Goal: Find specific page/section: Find specific page/section

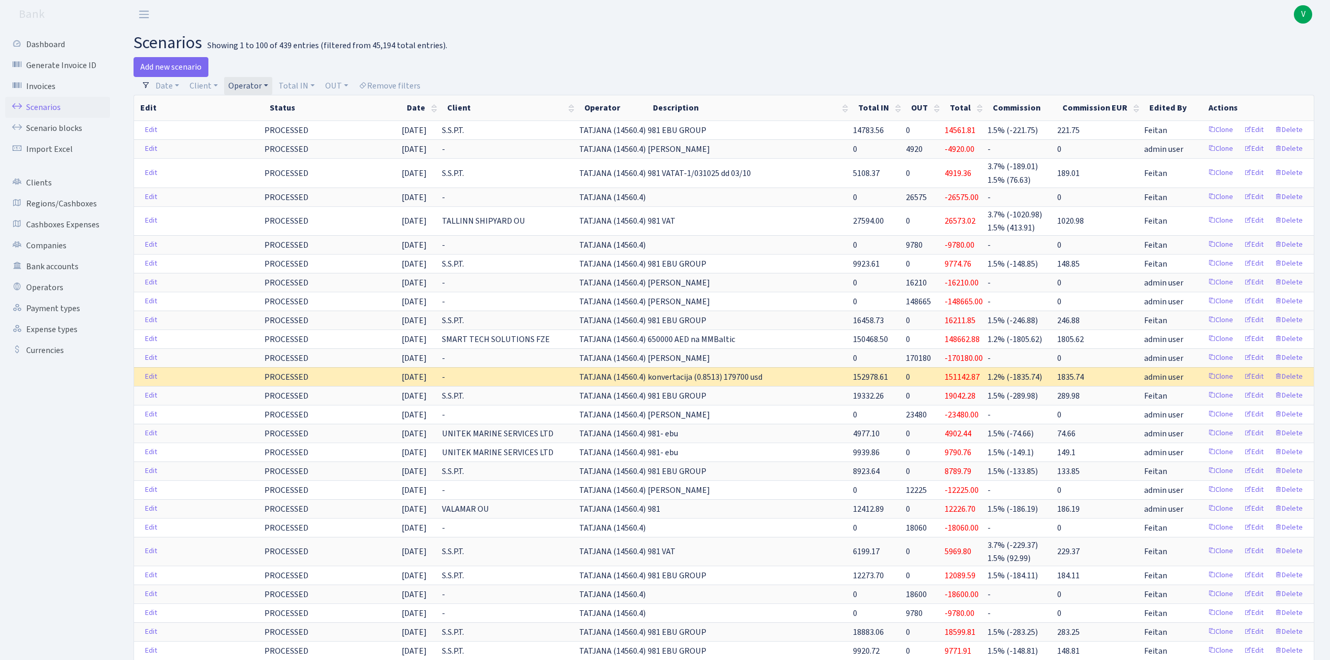
select select "100"
click at [38, 104] on link "Scenarios" at bounding box center [57, 107] width 105 height 21
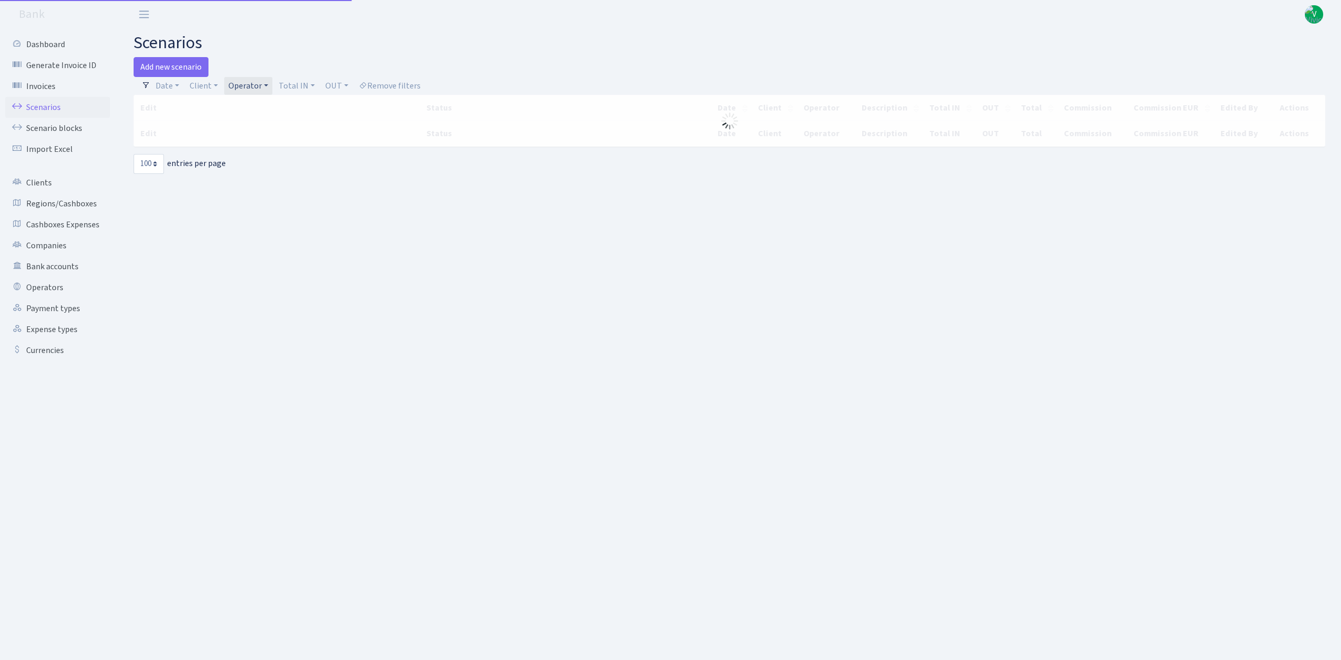
select select "100"
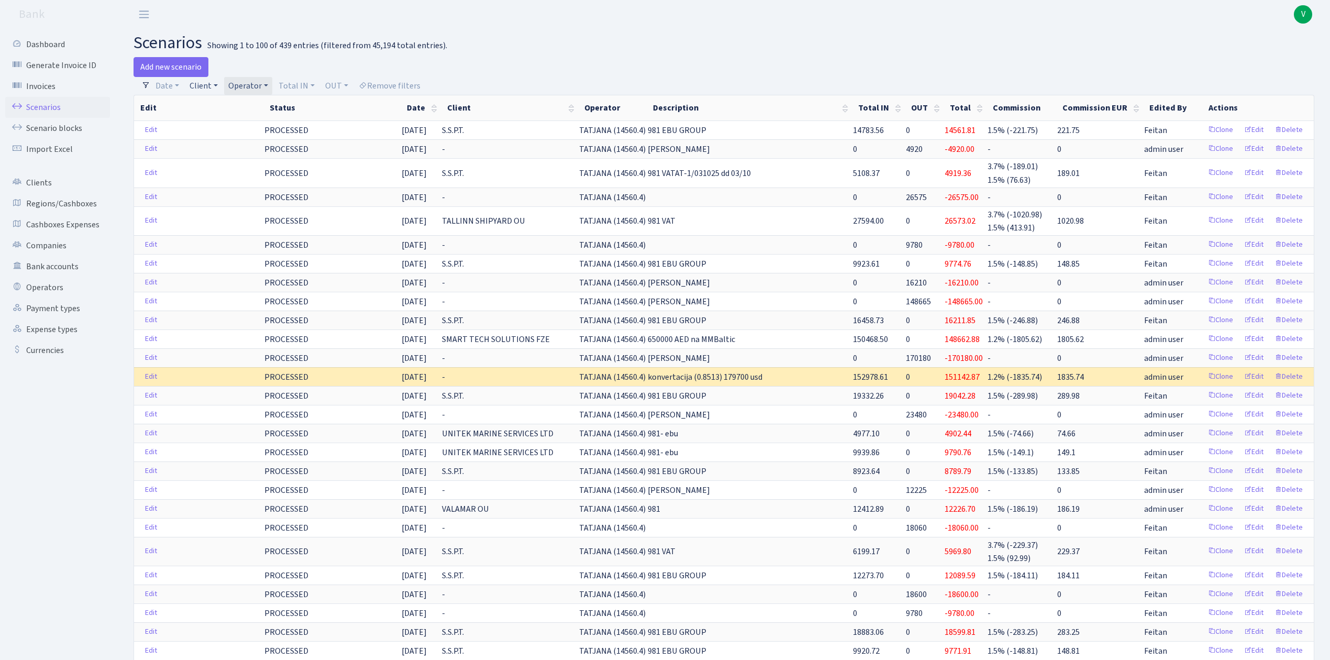
click at [197, 88] on link "Client" at bounding box center [203, 86] width 37 height 18
click at [222, 122] on input "search" at bounding box center [227, 123] width 77 height 16
type input "rentf"
click at [299, 79] on link "Total IN" at bounding box center [296, 86] width 45 height 18
click at [239, 80] on link "Operator" at bounding box center [248, 86] width 48 height 18
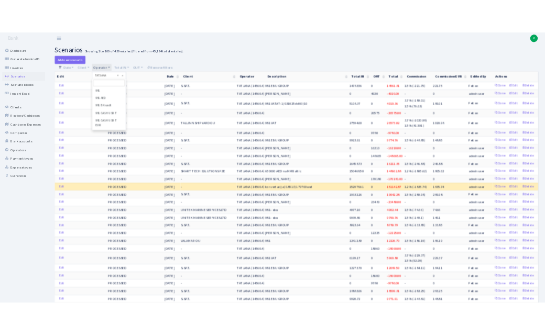
scroll to position [6241, 0]
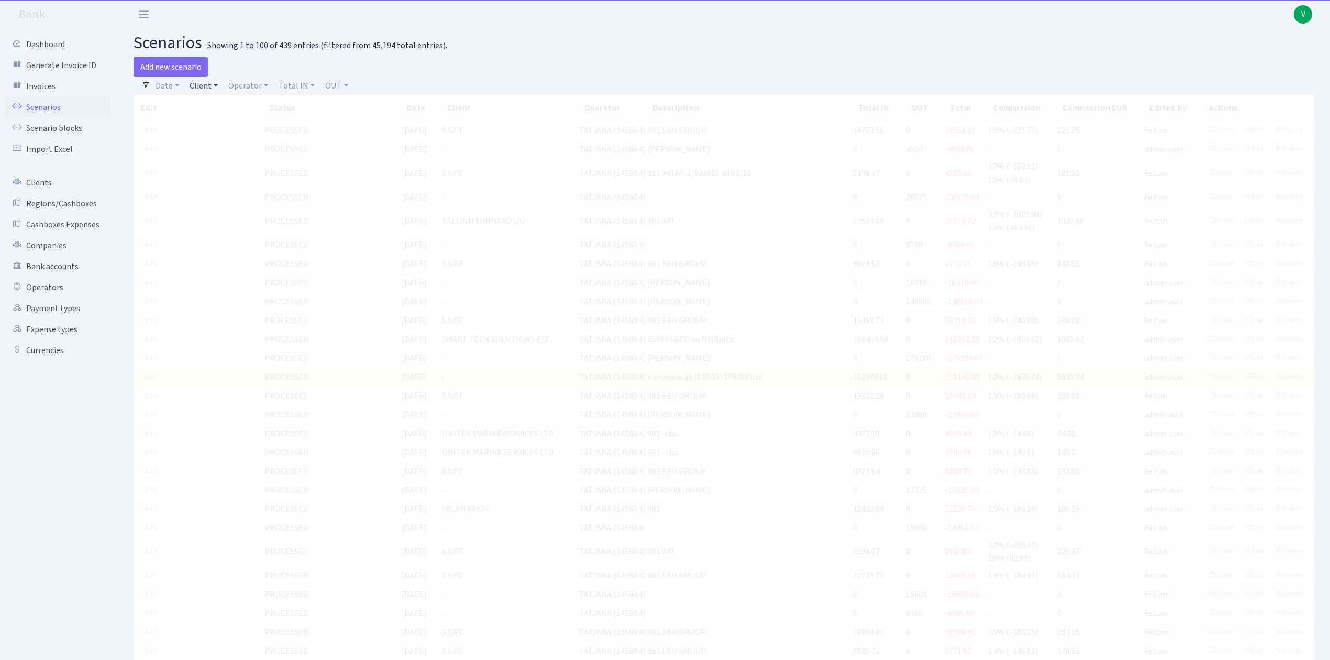
click at [211, 87] on link "Client" at bounding box center [203, 86] width 37 height 18
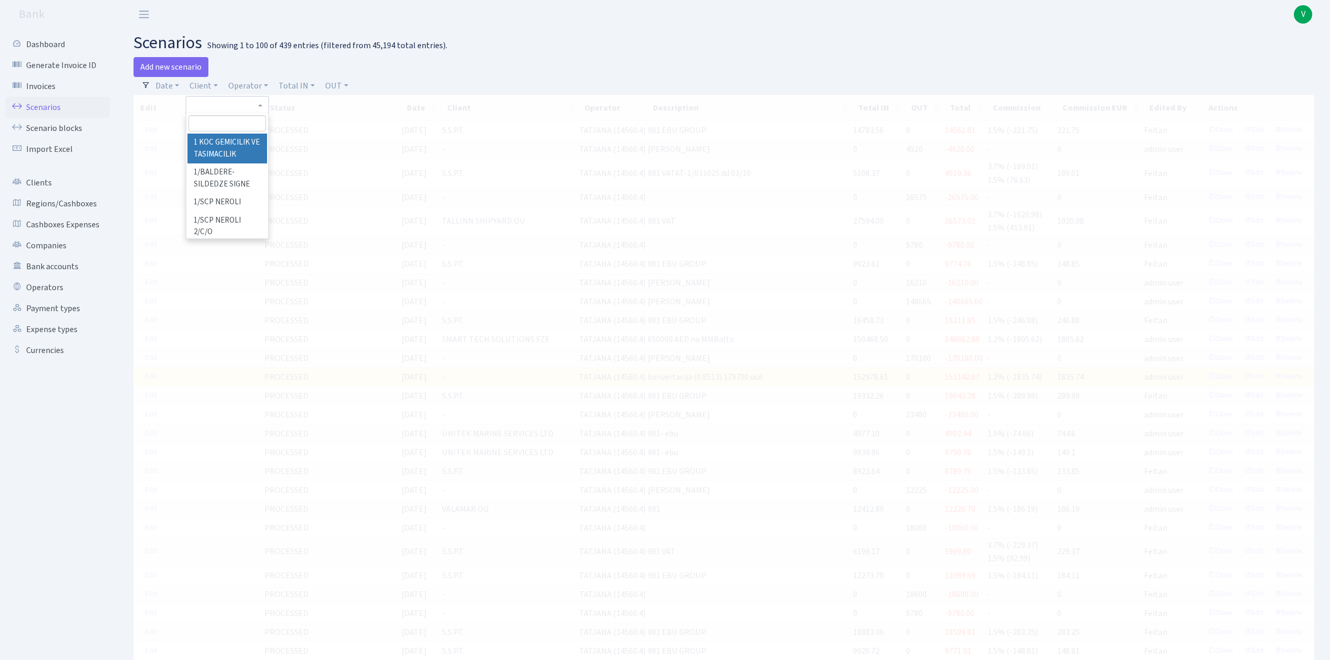
click at [216, 118] on input "search" at bounding box center [227, 123] width 77 height 16
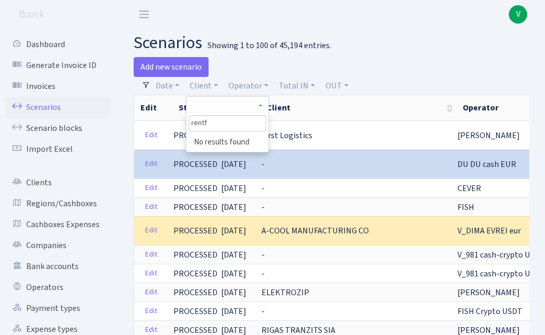
type input "rentfu"
click at [317, 37] on h2 "scenarios Showing 1 to 100 of 45,194 entries." at bounding box center [331, 43] width 395 height 20
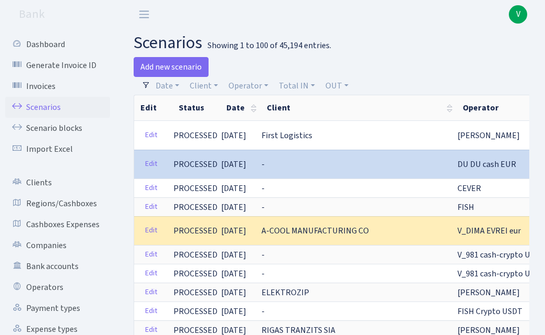
click at [69, 102] on link "Scenarios" at bounding box center [57, 107] width 105 height 21
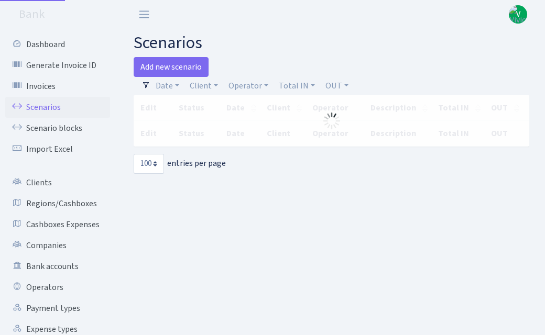
select select "100"
click at [202, 84] on link "Client" at bounding box center [203, 86] width 37 height 18
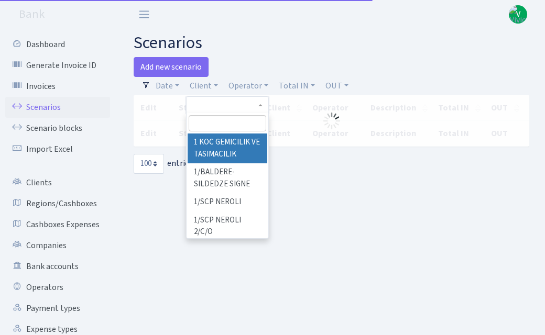
click at [207, 124] on input "search" at bounding box center [227, 123] width 77 height 16
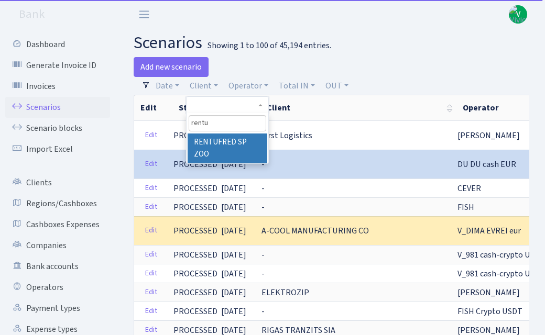
type input "rentu"
click at [229, 146] on li "RENTUFRED SP ZOO" at bounding box center [226, 149] width 79 height 30
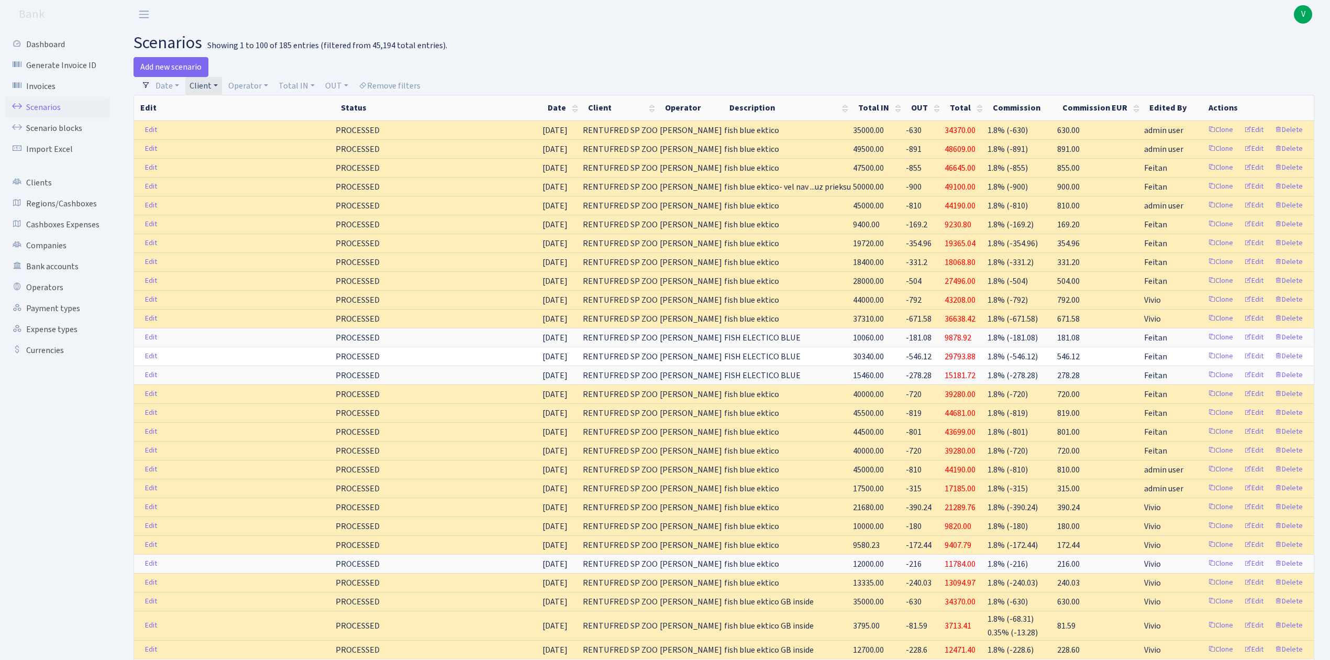
click at [208, 89] on link "Client" at bounding box center [203, 86] width 37 height 18
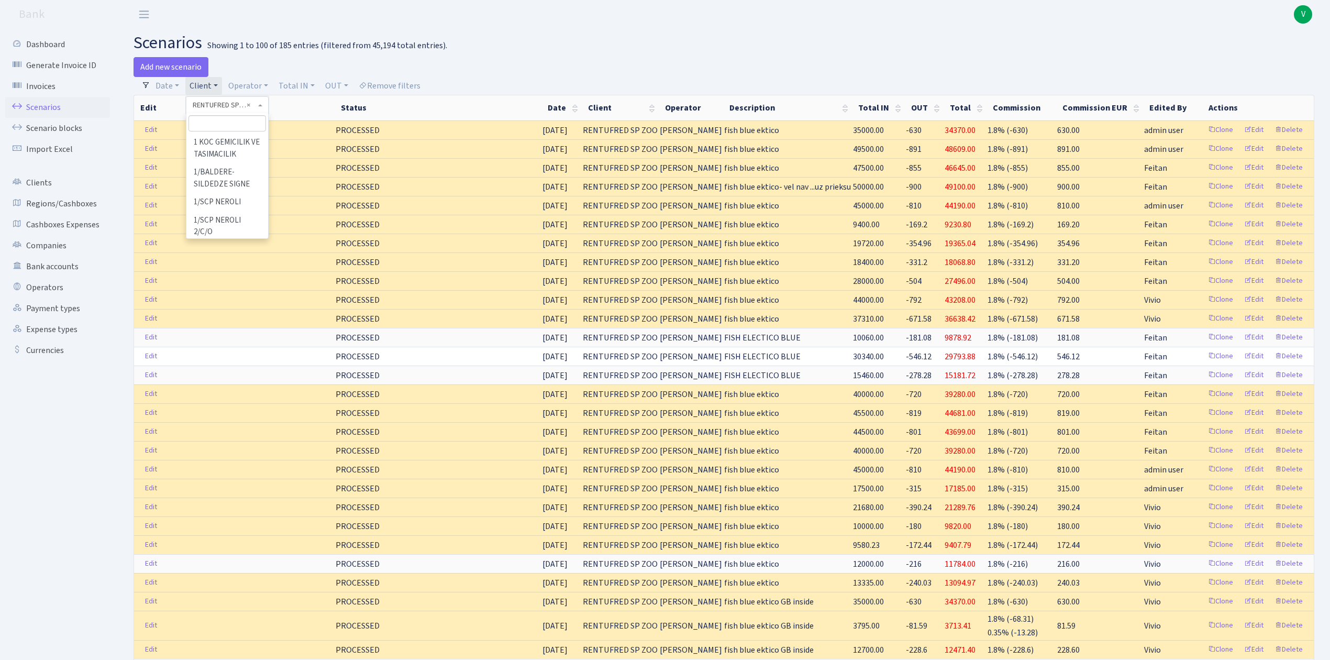
scroll to position [67831, 0]
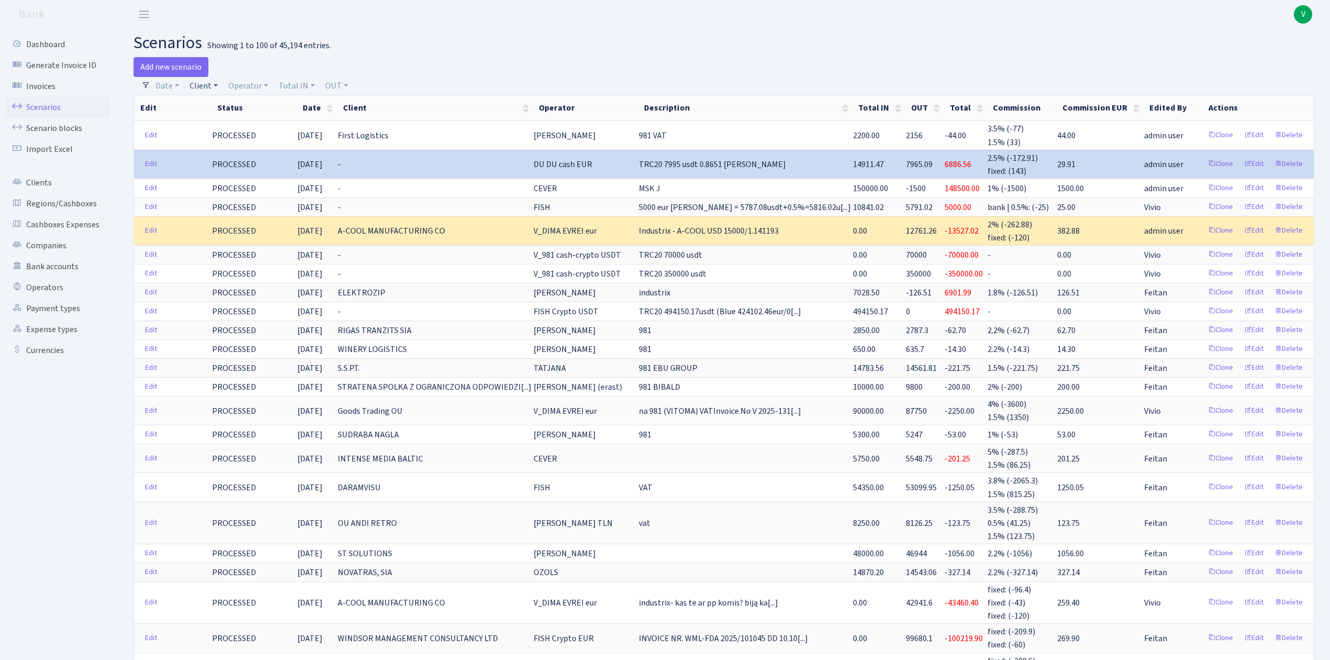
click at [206, 85] on link "Client" at bounding box center [203, 86] width 37 height 18
click at [226, 120] on input "search" at bounding box center [227, 123] width 77 height 16
type input "av"
click at [235, 145] on li "AV PROJEKTS SIA" at bounding box center [226, 143] width 79 height 18
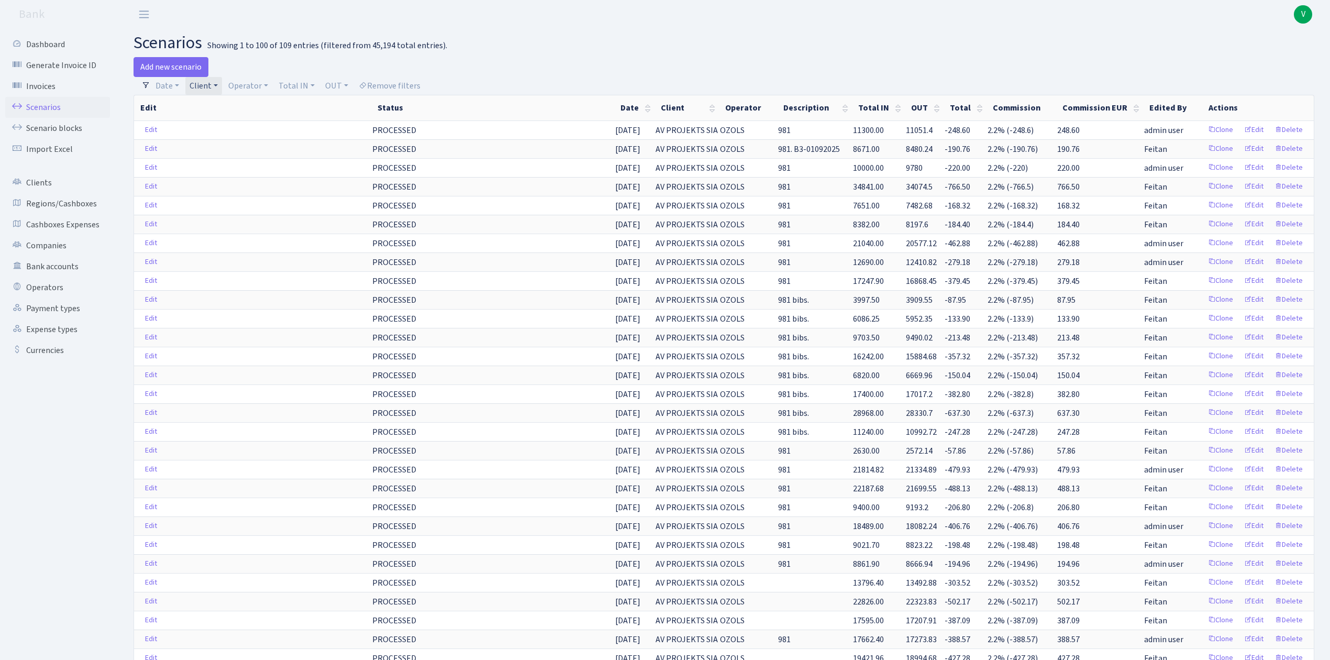
click at [206, 82] on link "Client" at bounding box center [203, 86] width 37 height 18
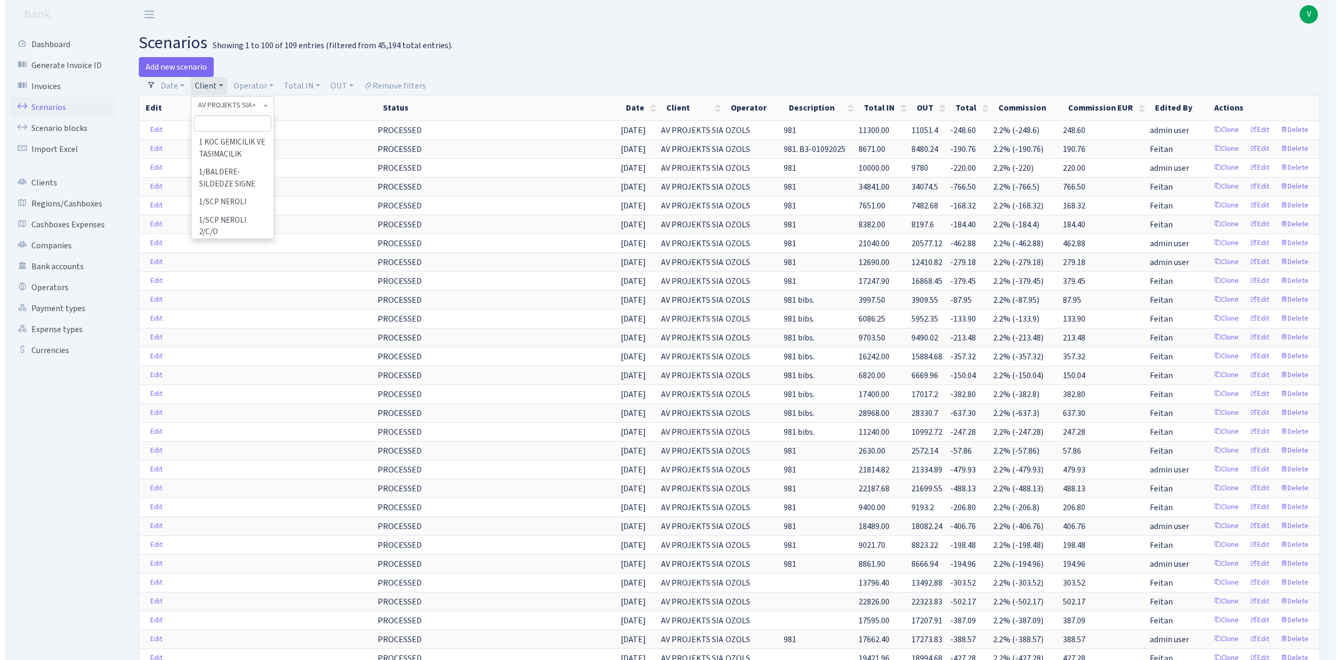
scroll to position [9221, 0]
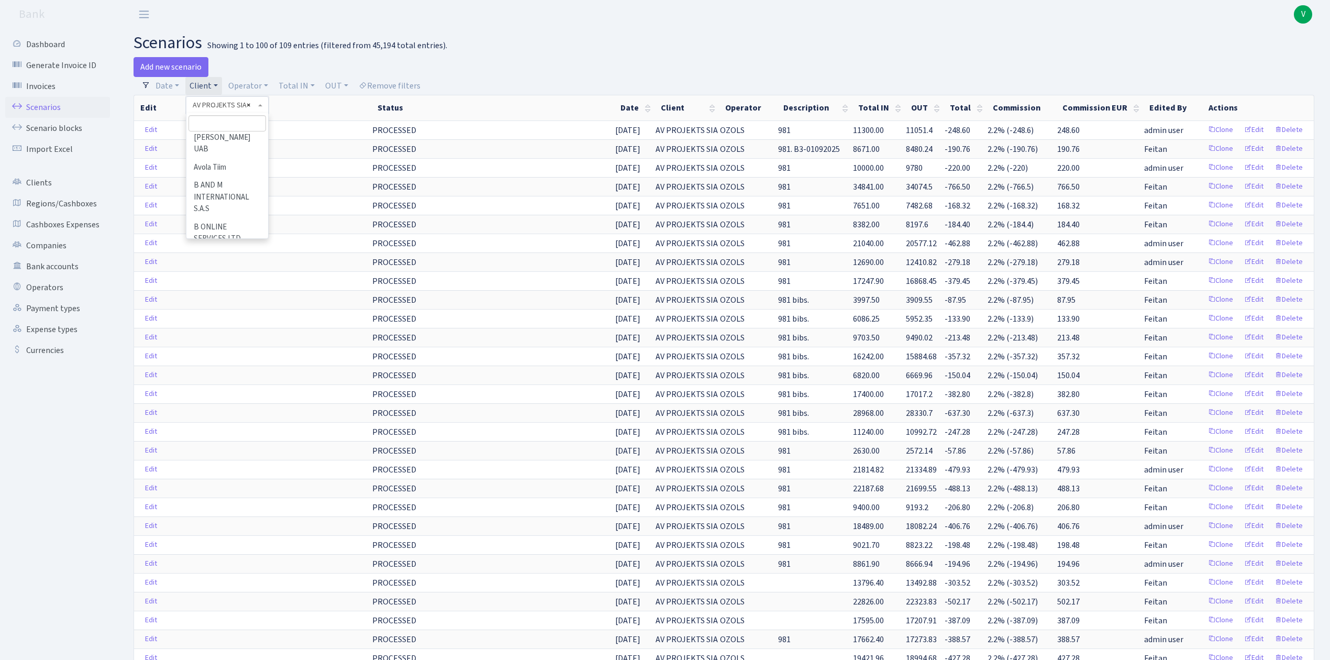
select select
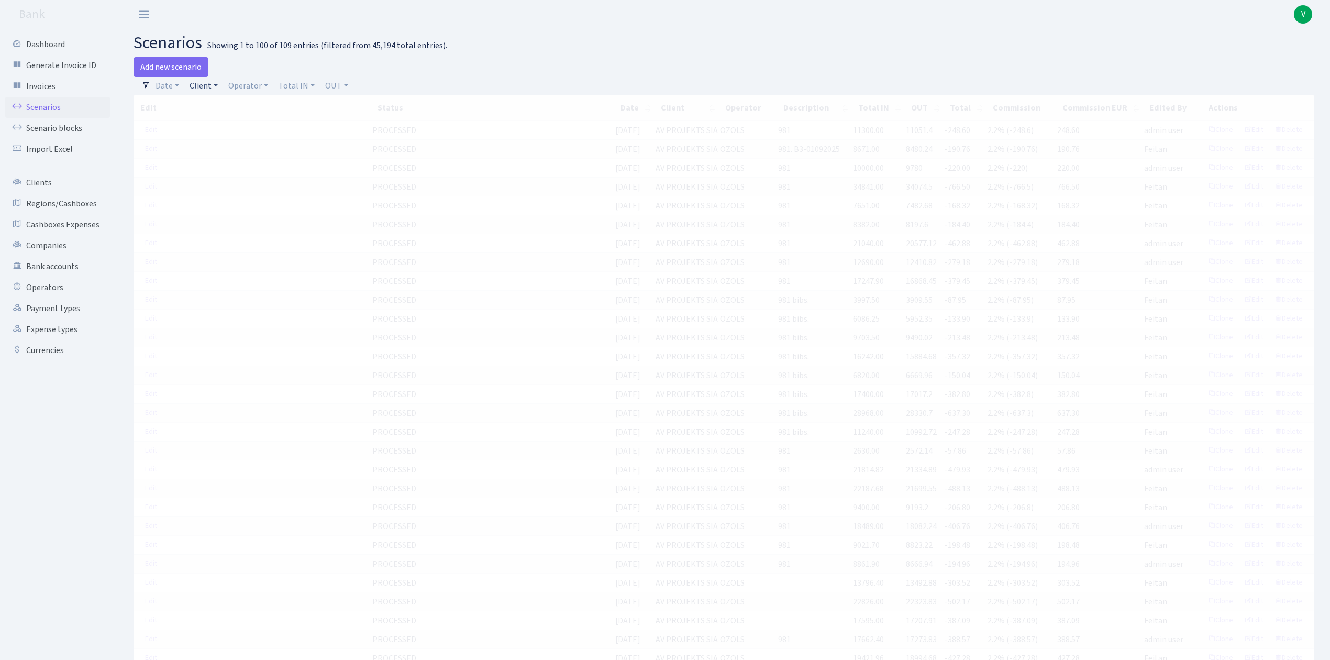
click at [206, 89] on link "Client" at bounding box center [203, 86] width 37 height 18
click at [214, 120] on input "search" at bounding box center [227, 123] width 77 height 16
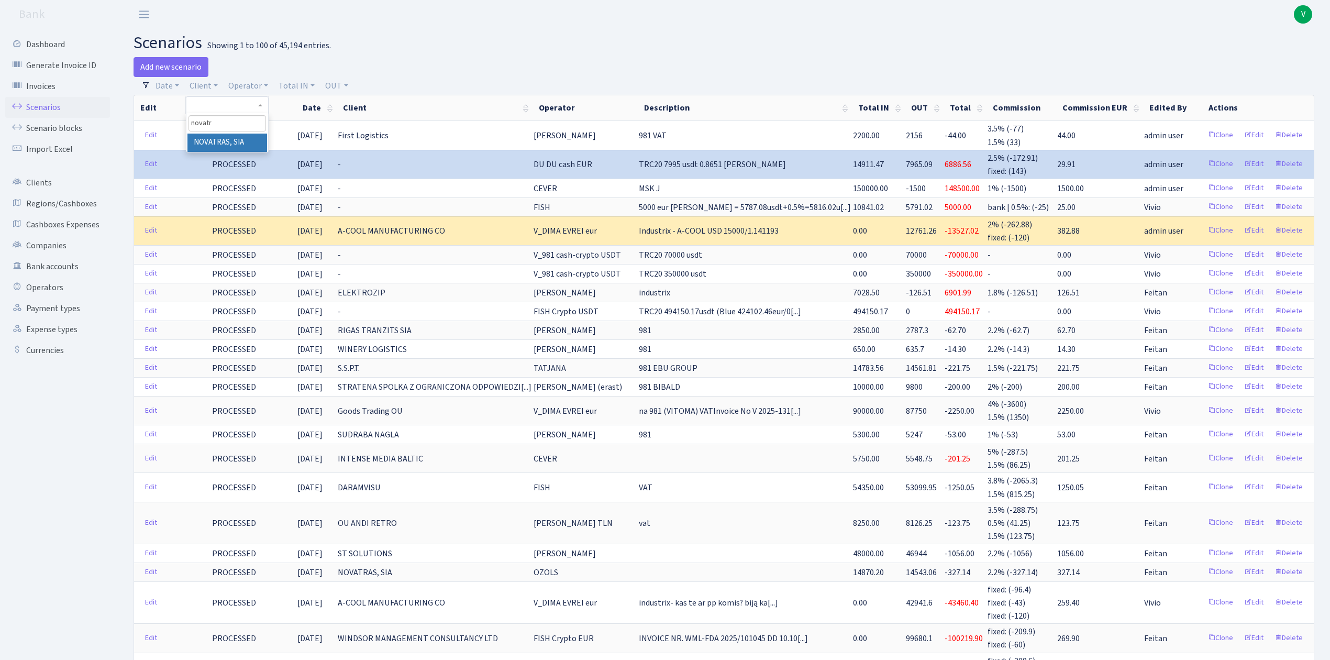
type input "novatr"
click at [225, 140] on li "NOVATRAS, SIA" at bounding box center [226, 143] width 79 height 18
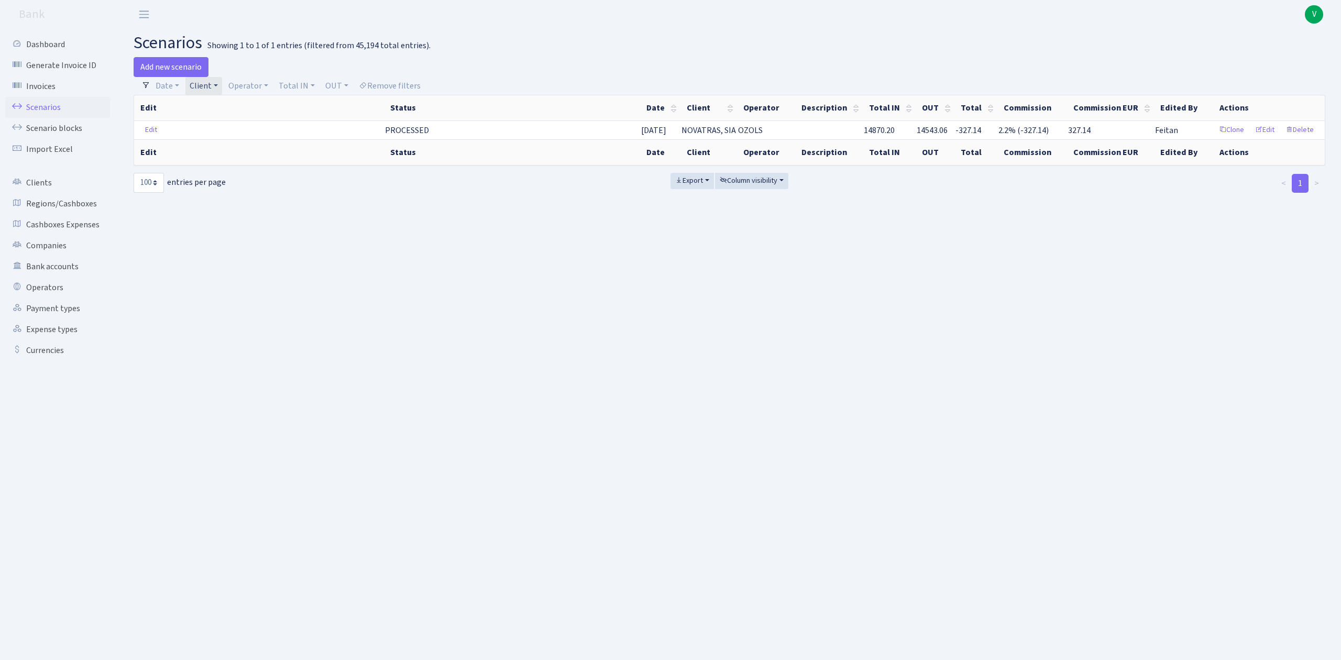
click at [208, 92] on link "Client" at bounding box center [203, 86] width 37 height 18
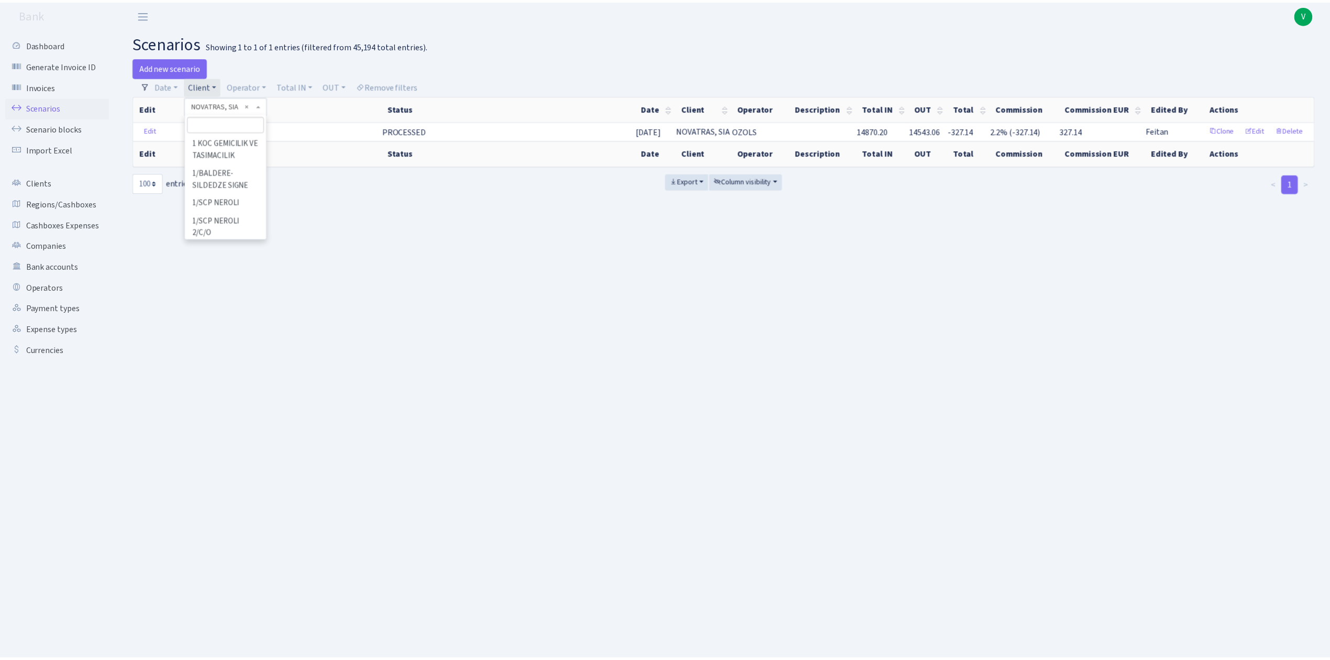
scroll to position [58374, 0]
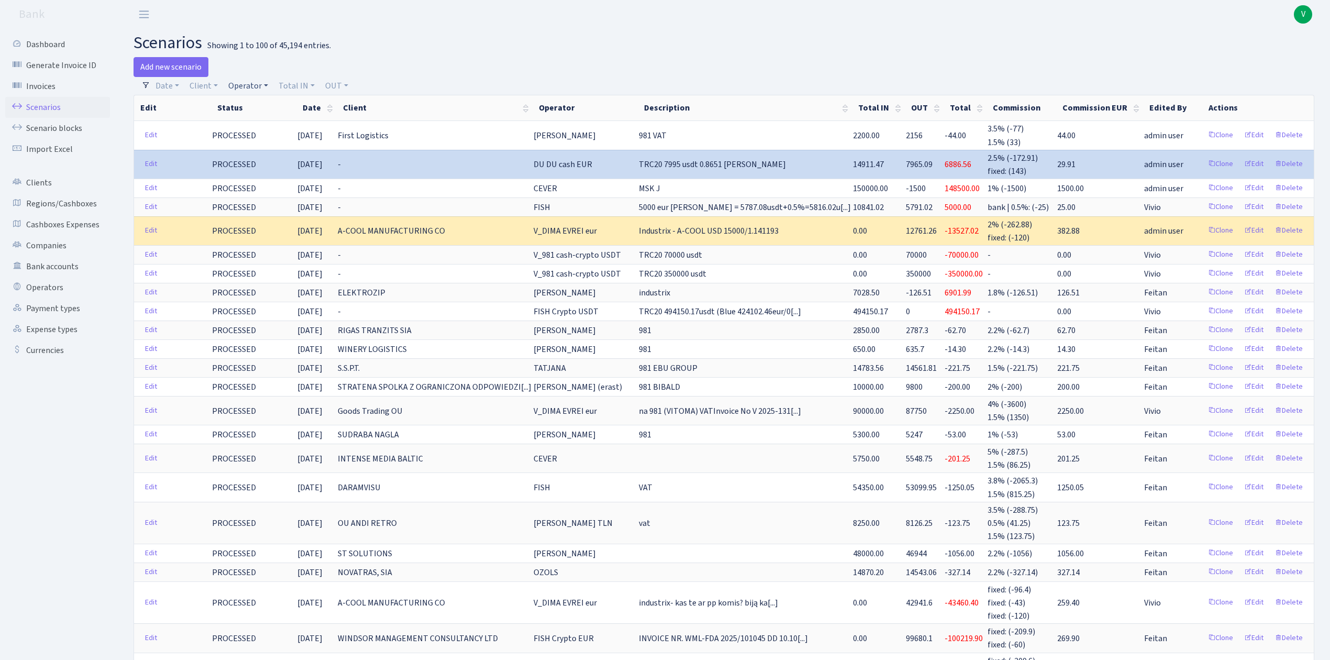
click at [251, 86] on link "Operator" at bounding box center [248, 86] width 48 height 18
click at [267, 118] on input "search" at bounding box center [265, 123] width 77 height 16
type input "[PERSON_NAME]"
click at [270, 139] on li "[PERSON_NAME]- SVINAREV" at bounding box center [265, 149] width 79 height 30
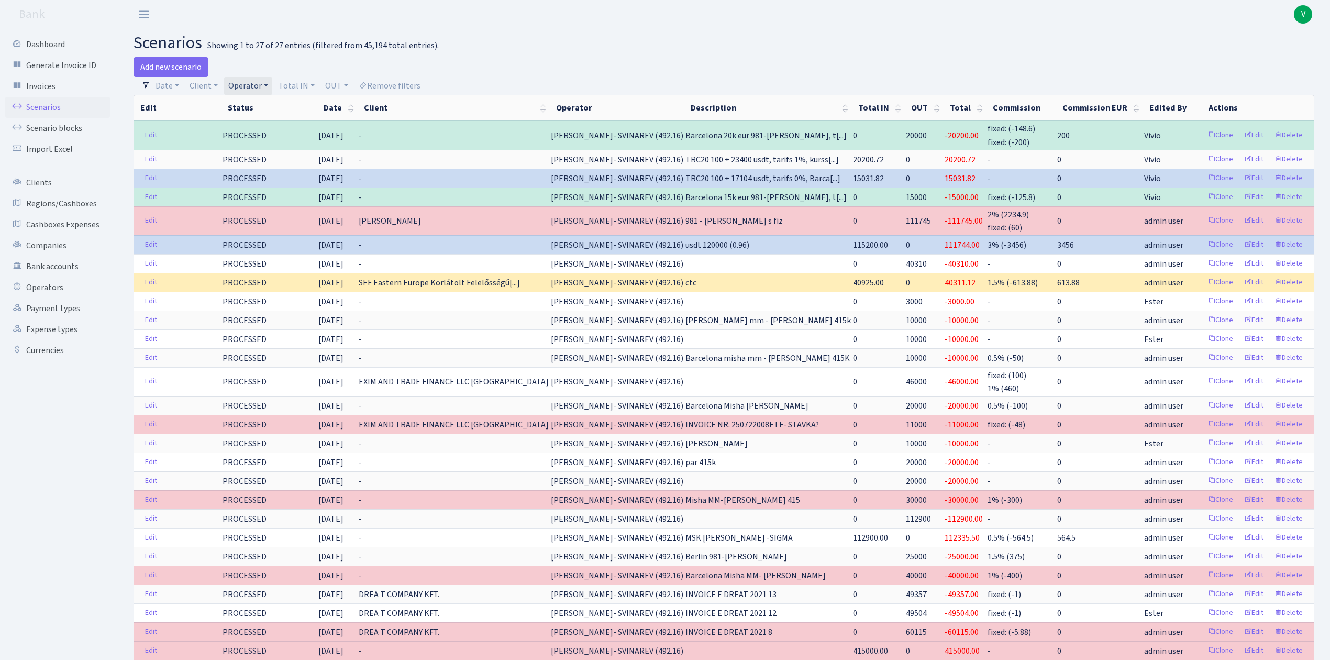
click at [242, 83] on link "Operator" at bounding box center [248, 86] width 48 height 18
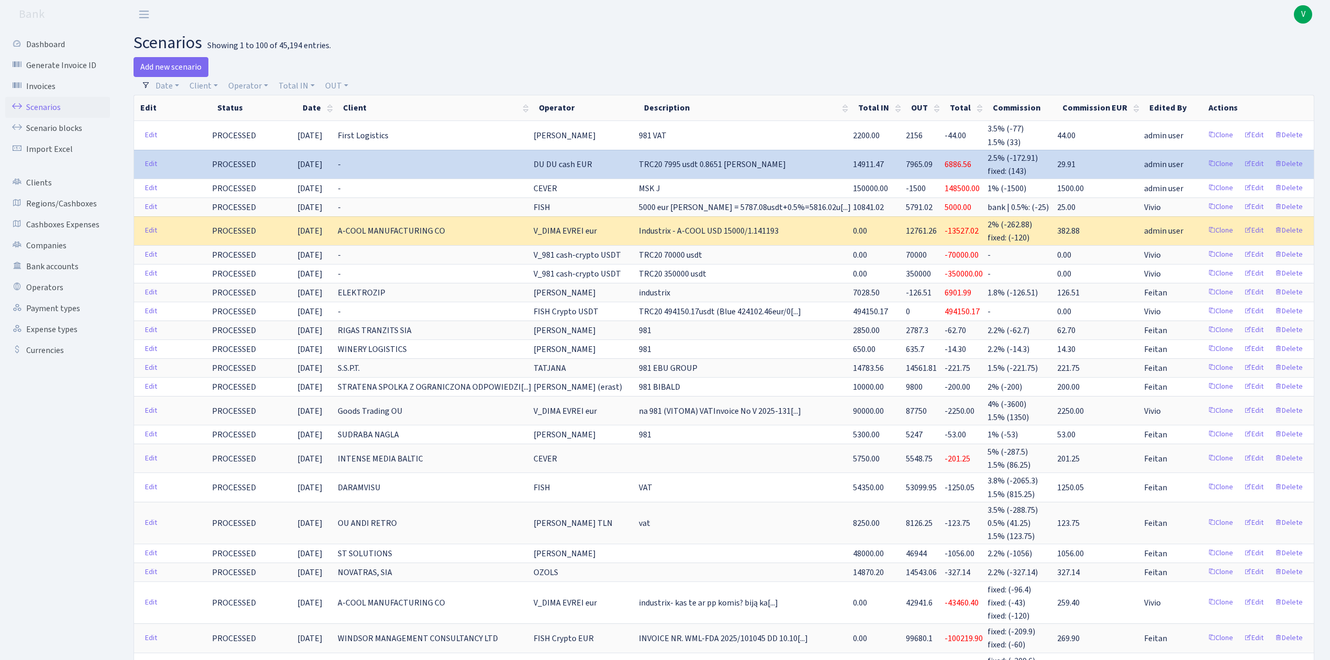
drag, startPoint x: 468, startPoint y: 440, endPoint x: 571, endPoint y: 29, distance: 423.9
click at [202, 85] on link "Client" at bounding box center [203, 86] width 37 height 18
click at [206, 119] on input "search" at bounding box center [227, 123] width 77 height 16
type input "eliit"
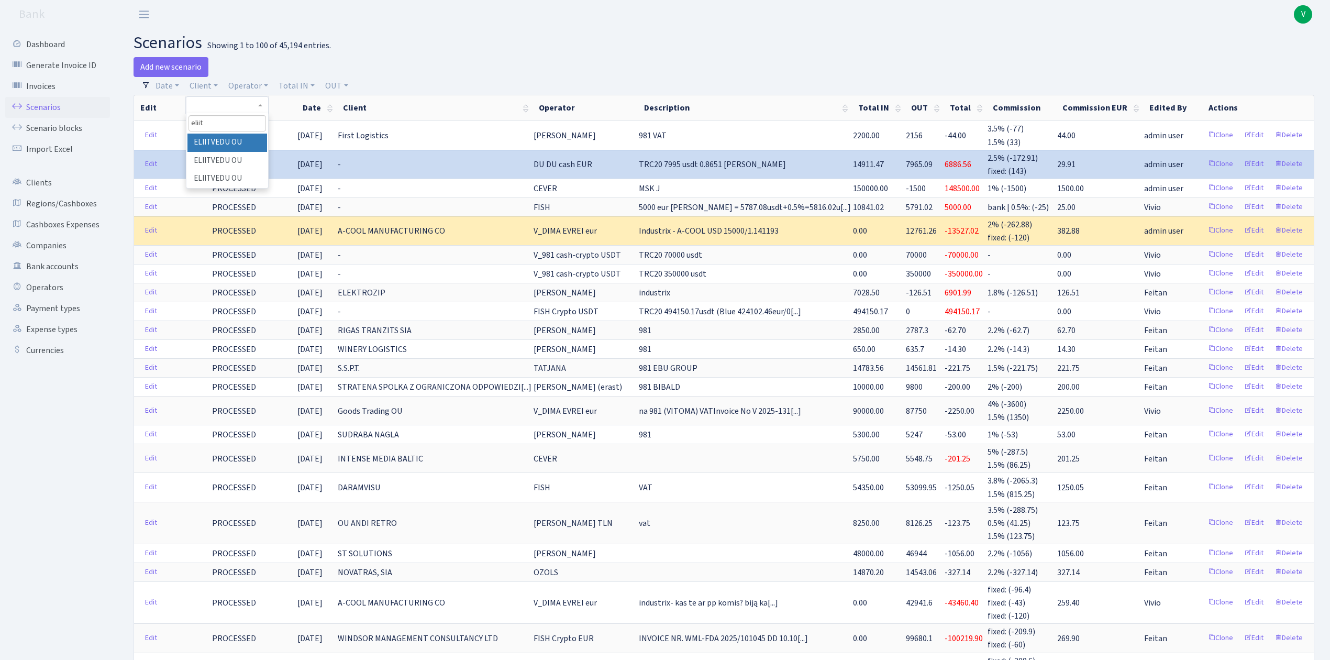
click at [222, 149] on li "ELIITVEDU OU" at bounding box center [226, 143] width 79 height 18
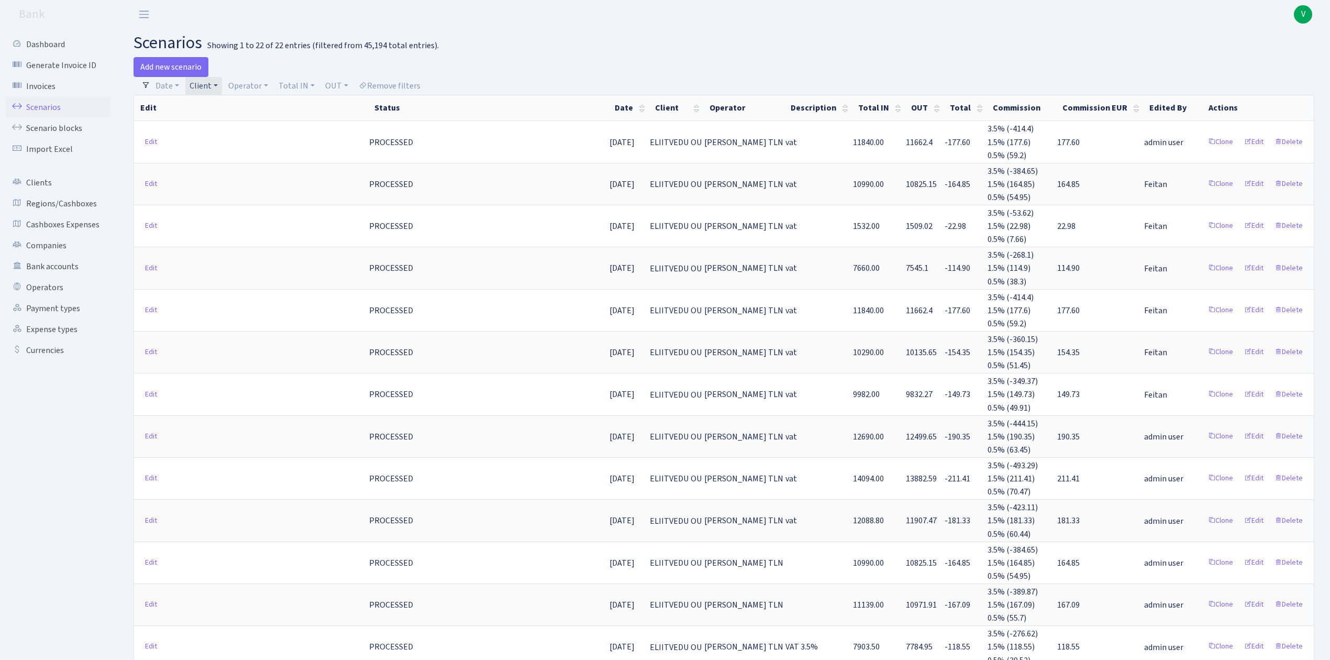
click at [206, 91] on link "Client" at bounding box center [203, 86] width 37 height 18
